Goal: Information Seeking & Learning: Learn about a topic

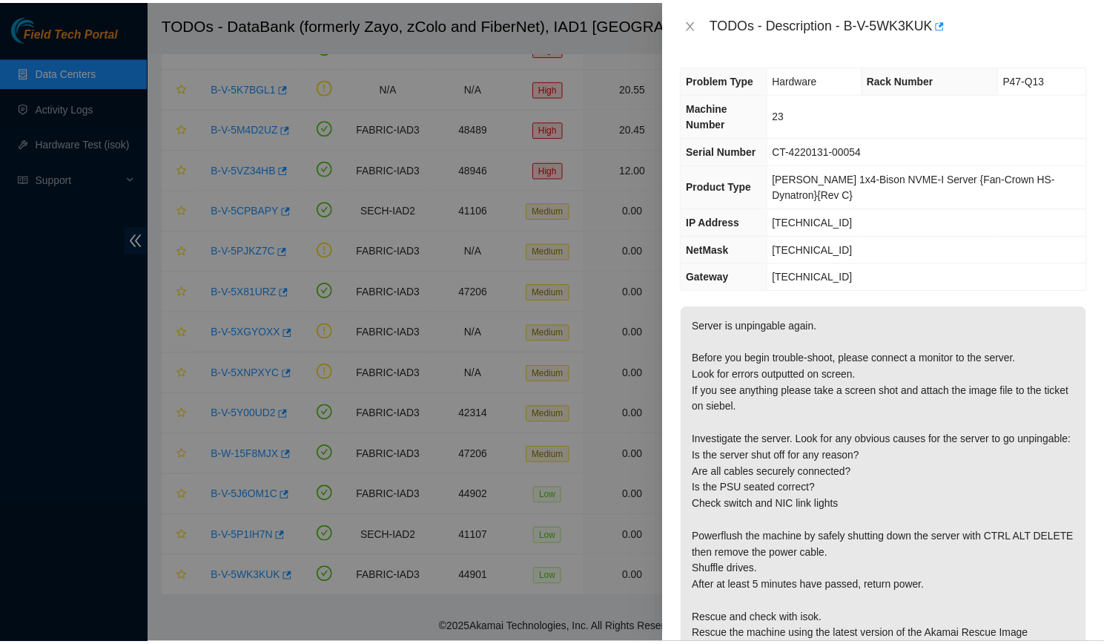
scroll to position [80, 0]
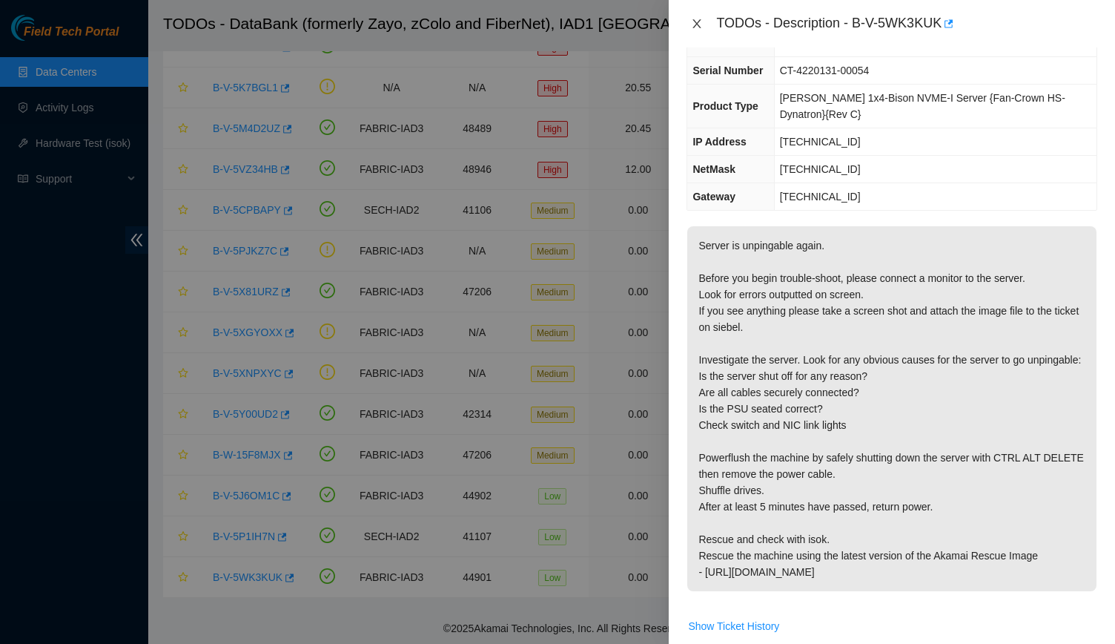
click at [689, 21] on button "Close" at bounding box center [697, 24] width 21 height 14
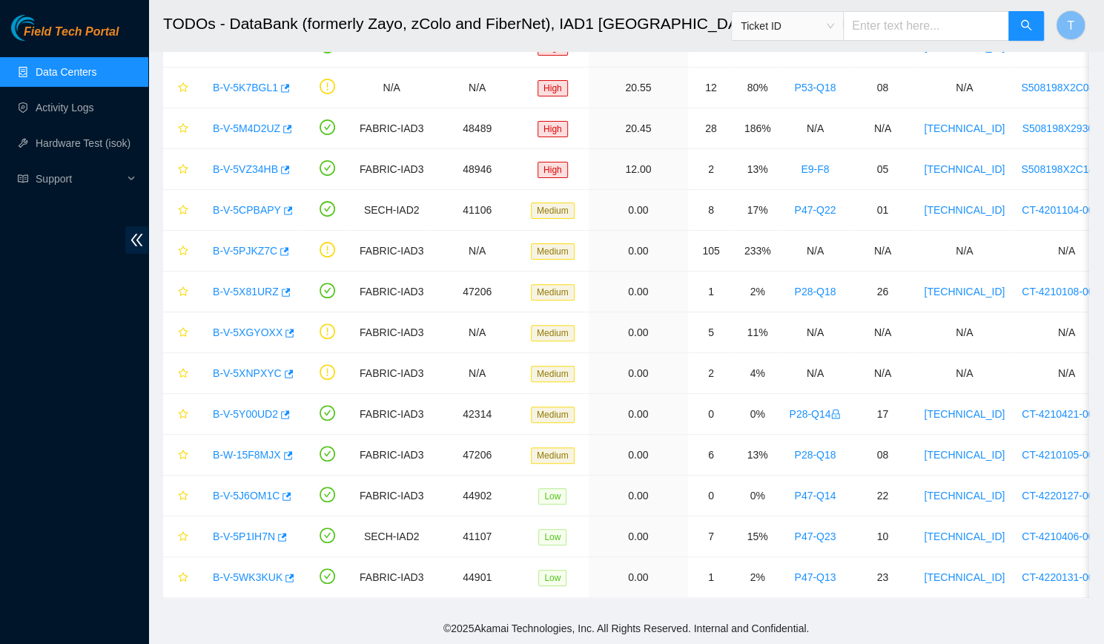
scroll to position [96, 0]
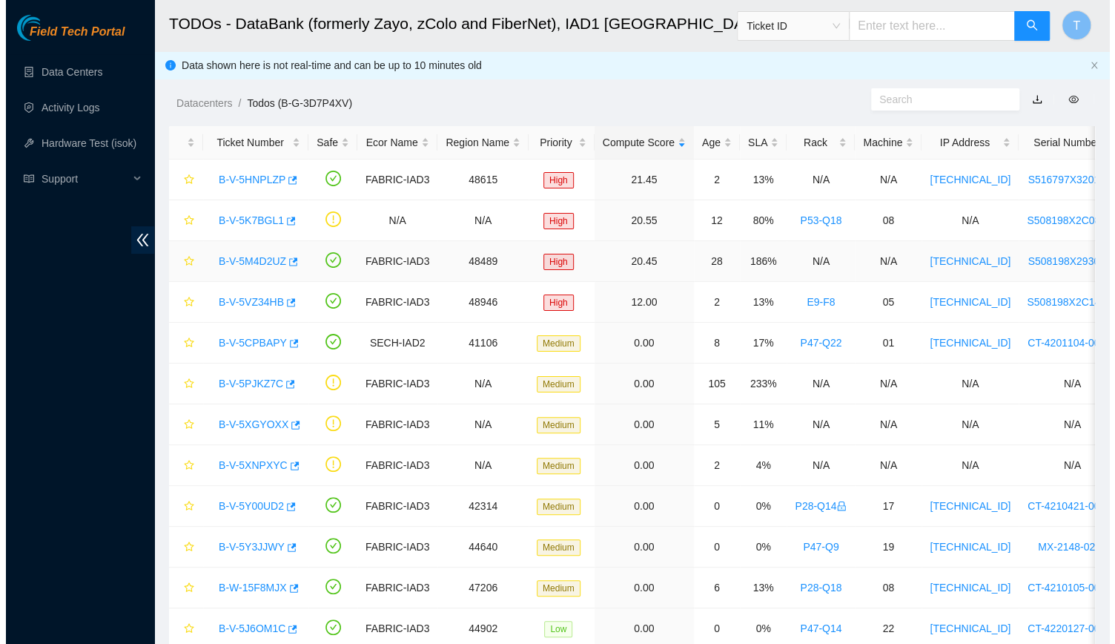
scroll to position [59, 0]
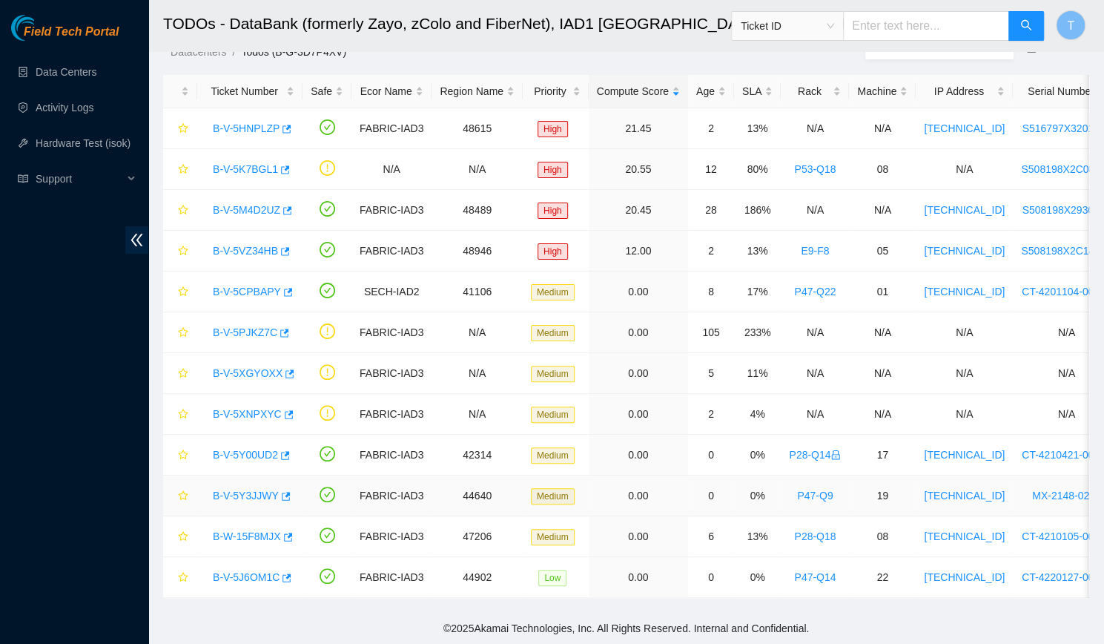
click at [240, 489] on link "B-V-5Y3JJWY" at bounding box center [246, 495] width 66 height 12
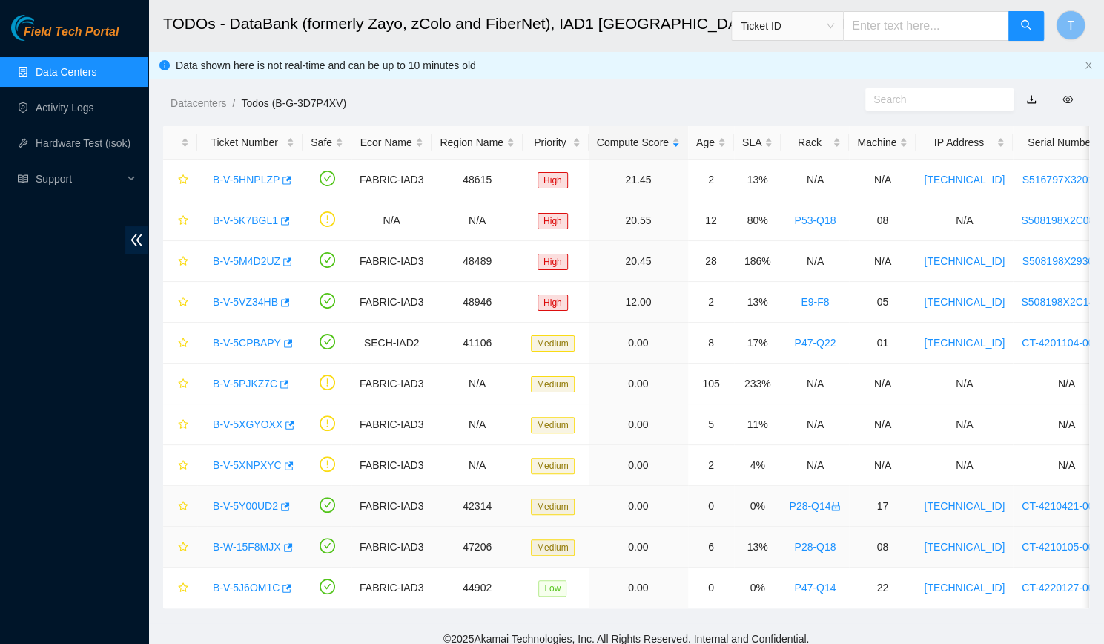
scroll to position [19, 0]
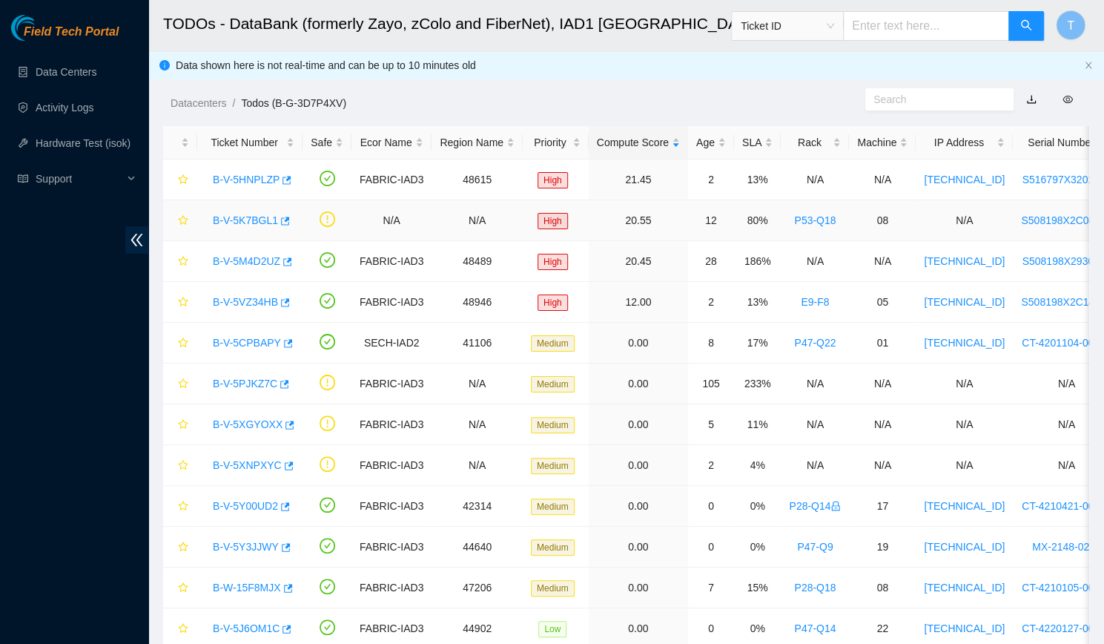
scroll to position [59, 0]
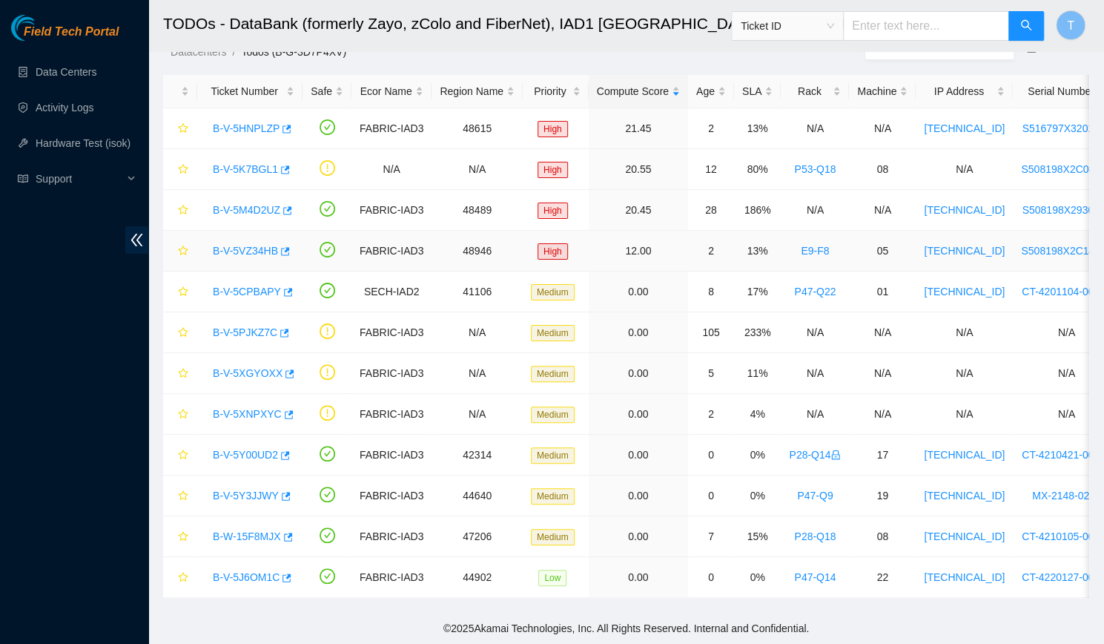
click at [255, 251] on div "B-V-5VZ34HB" at bounding box center [249, 251] width 89 height 24
click at [252, 248] on link "B-V-5VZ34HB" at bounding box center [245, 251] width 65 height 12
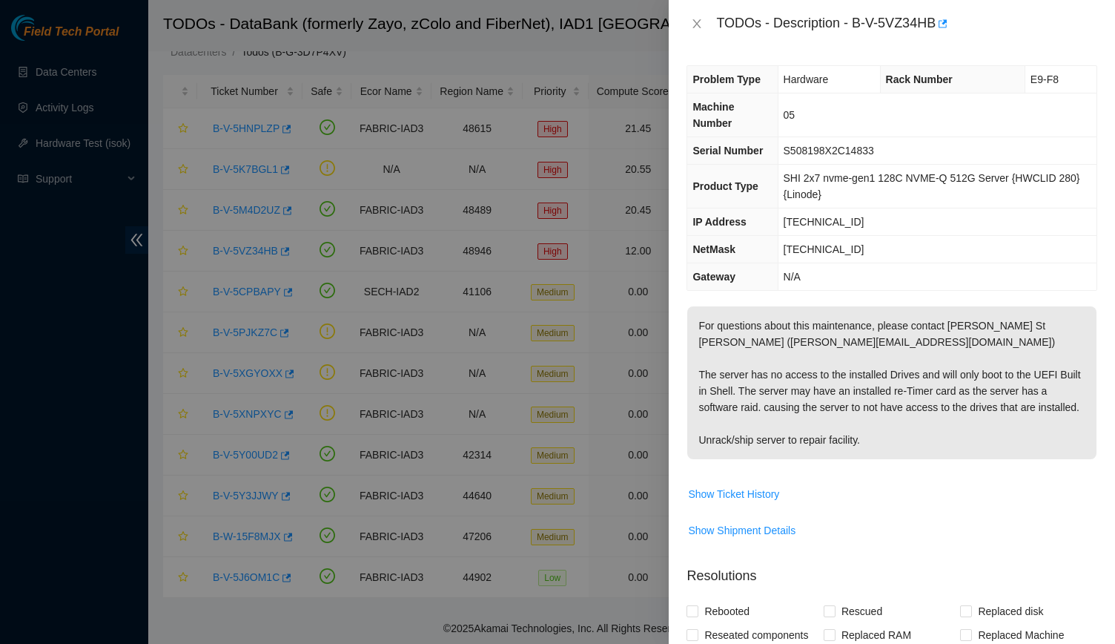
click at [684, 20] on div "TODOs - Description - B-V-5VZ34HB" at bounding box center [892, 23] width 446 height 47
click at [707, 24] on button "Close" at bounding box center [697, 24] width 21 height 14
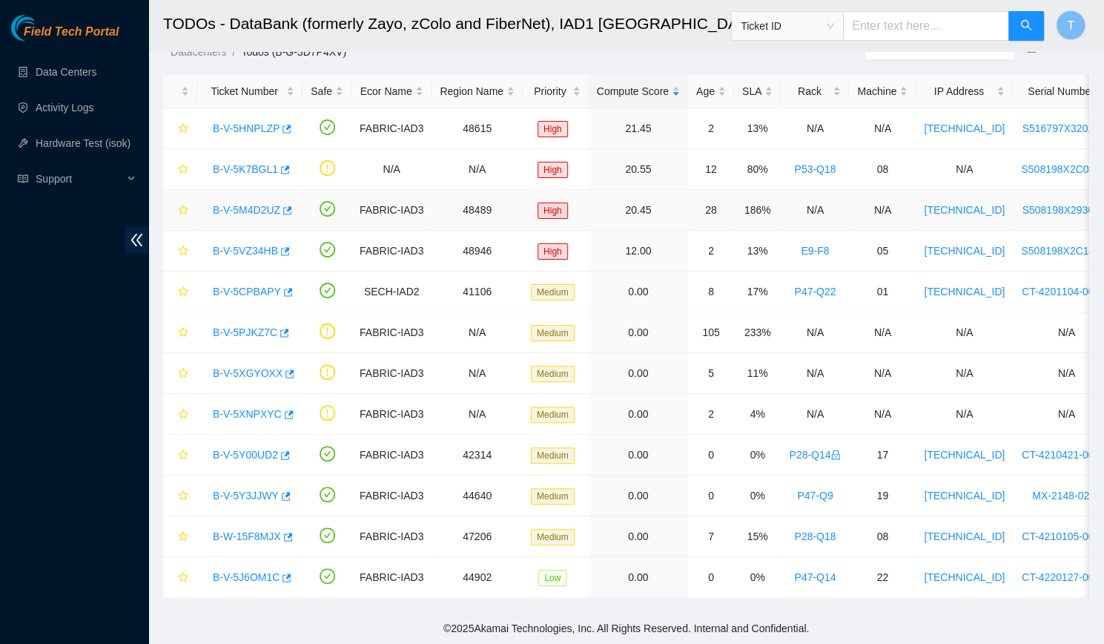
click at [234, 204] on link "B-V-5M4D2UZ" at bounding box center [246, 210] width 67 height 12
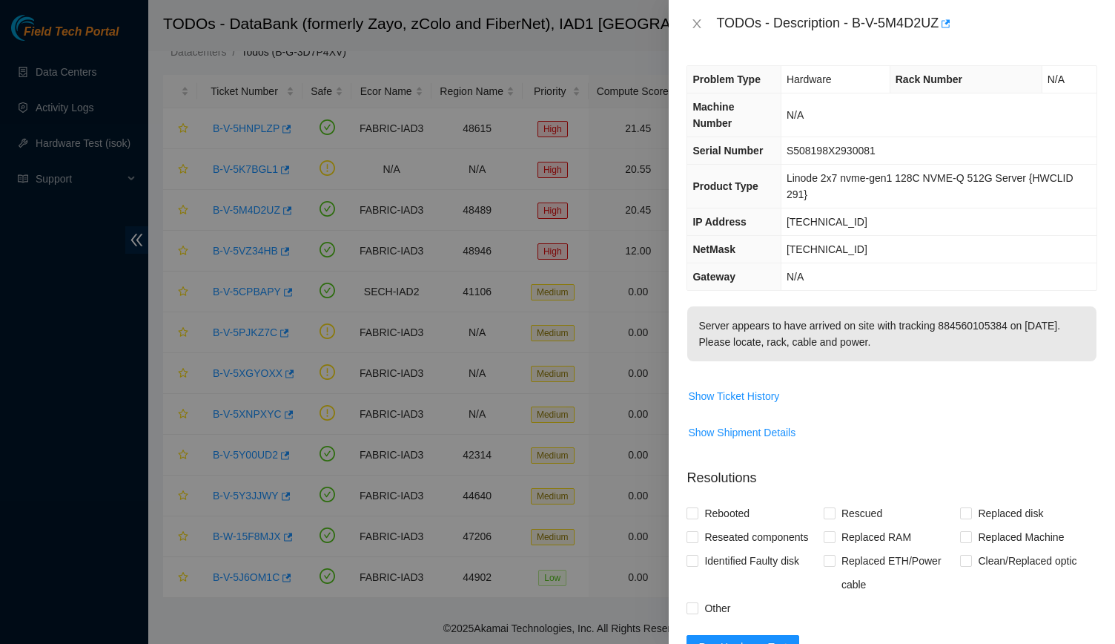
click at [685, 10] on div "TODOs - Description - B-V-5M4D2UZ" at bounding box center [892, 23] width 446 height 47
click at [691, 22] on icon "close" at bounding box center [697, 24] width 12 height 12
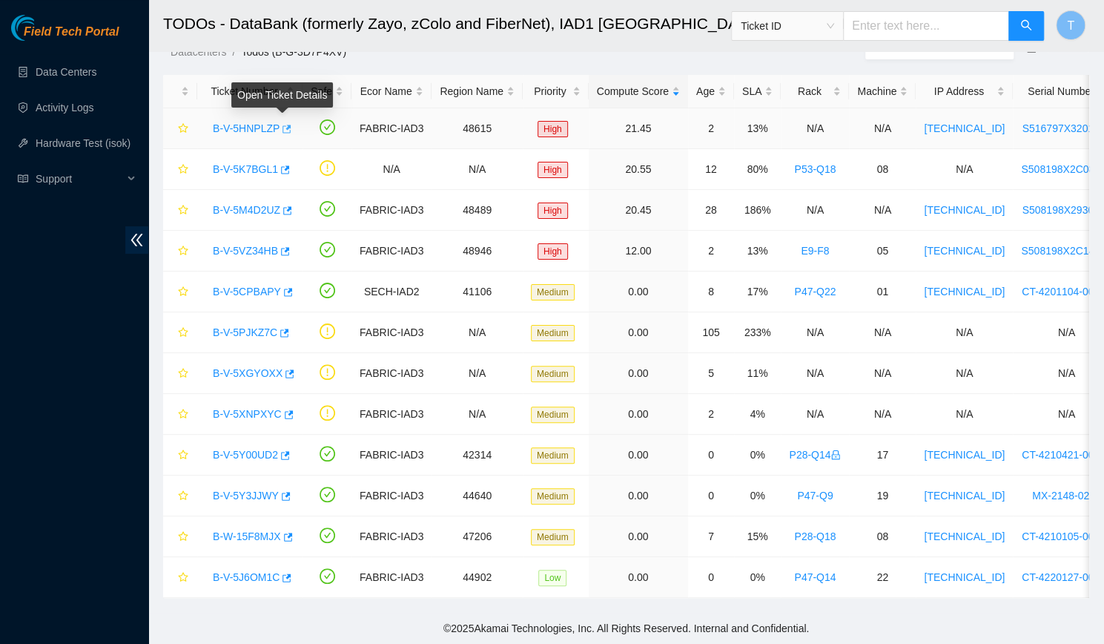
click at [285, 125] on icon "button" at bounding box center [286, 129] width 9 height 8
click at [239, 122] on link "B-V-5HNPLZP" at bounding box center [246, 128] width 67 height 12
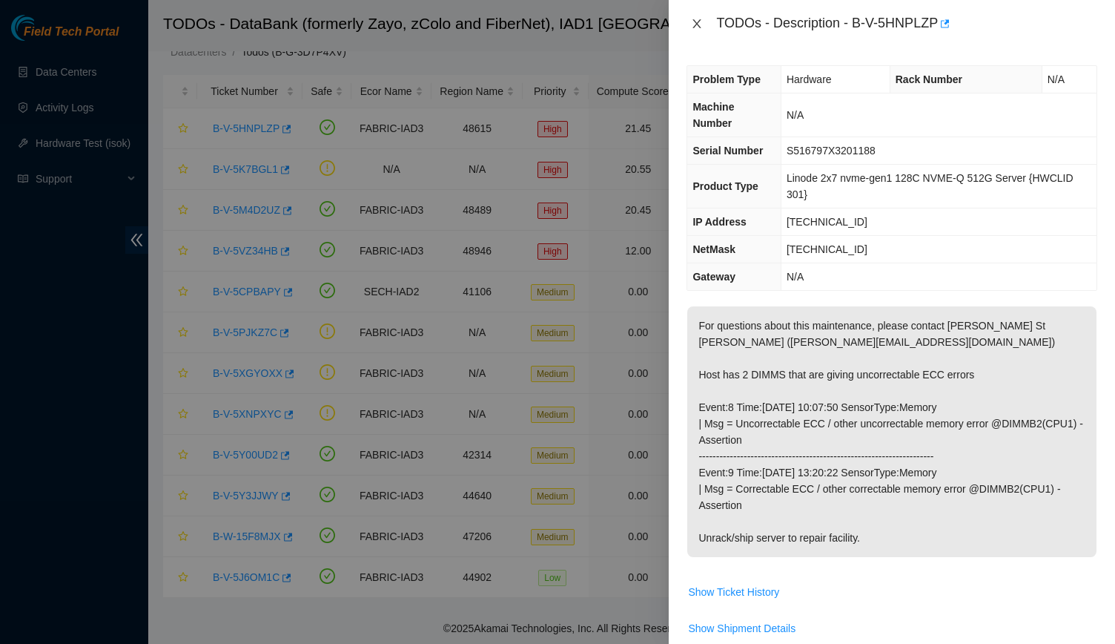
click at [698, 21] on icon "close" at bounding box center [697, 23] width 8 height 9
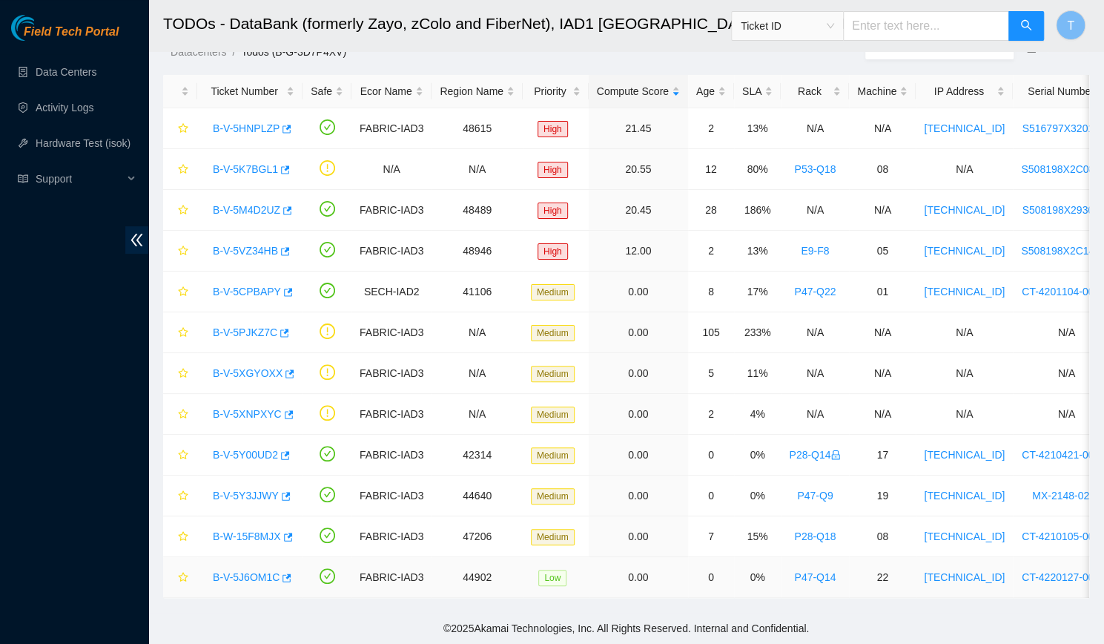
click at [258, 571] on link "B-V-5J6OM1C" at bounding box center [246, 577] width 67 height 12
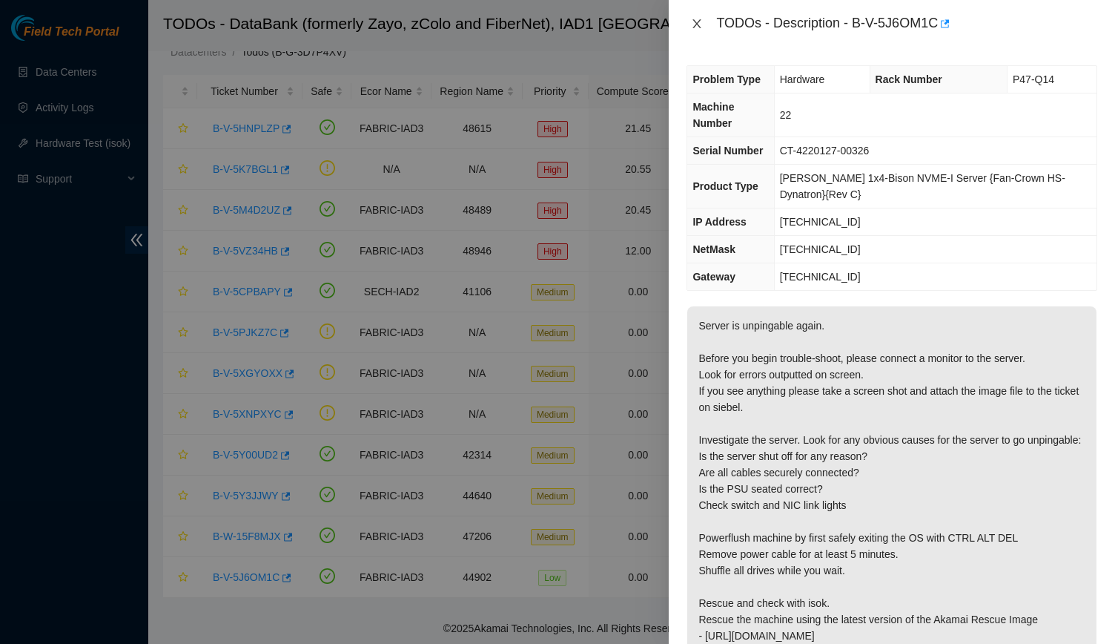
click at [692, 25] on icon "close" at bounding box center [697, 24] width 12 height 12
